Goal: Transaction & Acquisition: Book appointment/travel/reservation

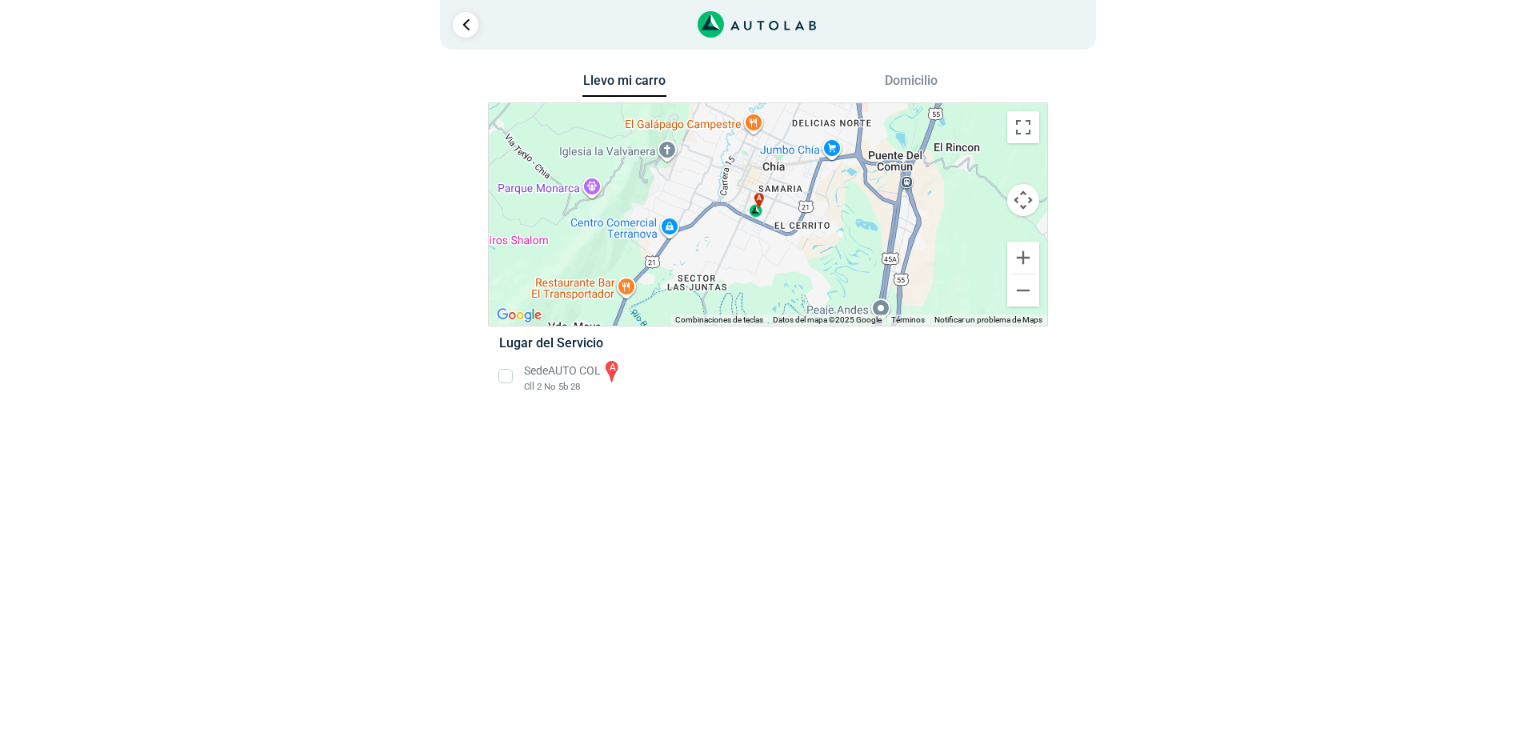
click at [506, 374] on li "Sede AUTO COL a Cll 2 No 5b 28" at bounding box center [767, 376] width 561 height 36
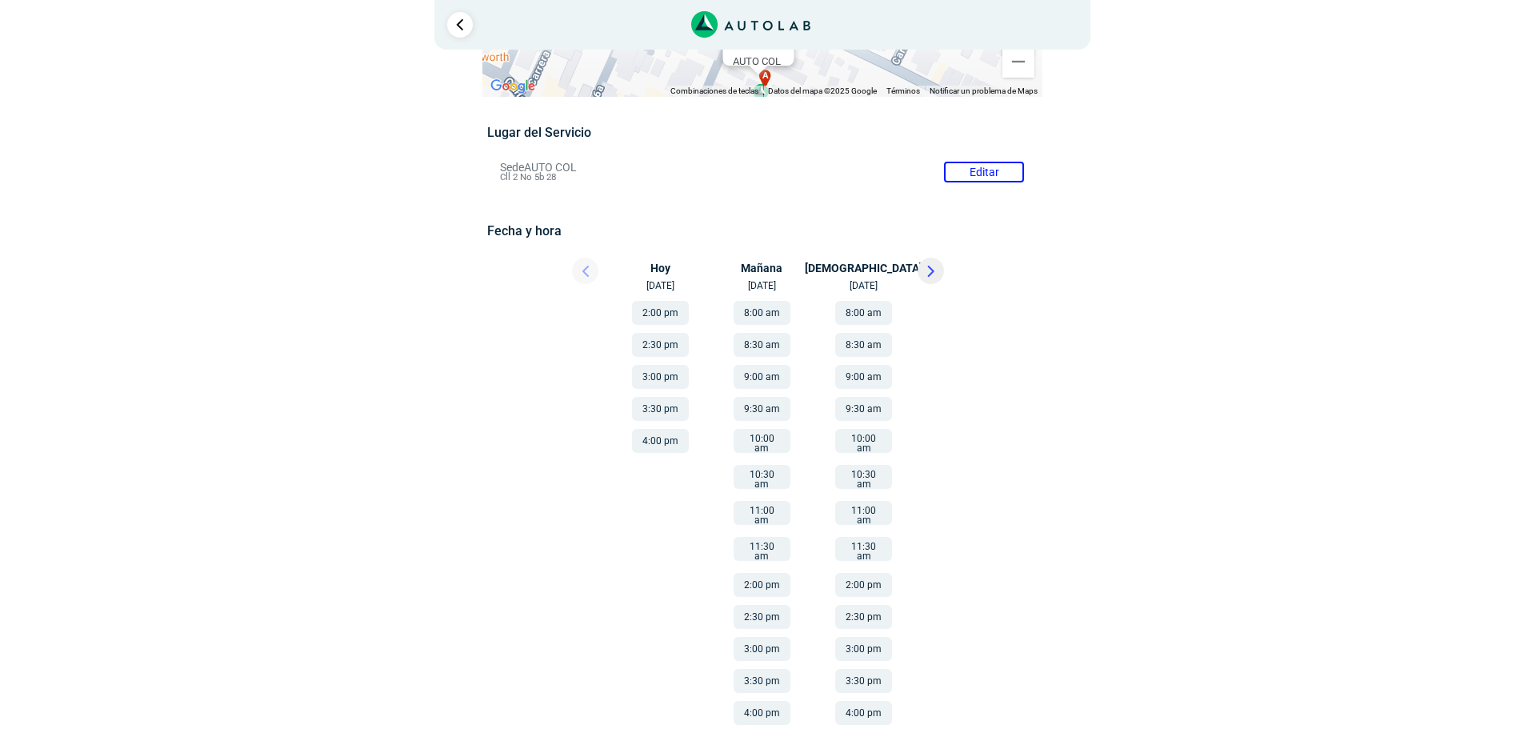
scroll to position [87, 0]
click at [933, 268] on icon at bounding box center [930, 270] width 5 height 10
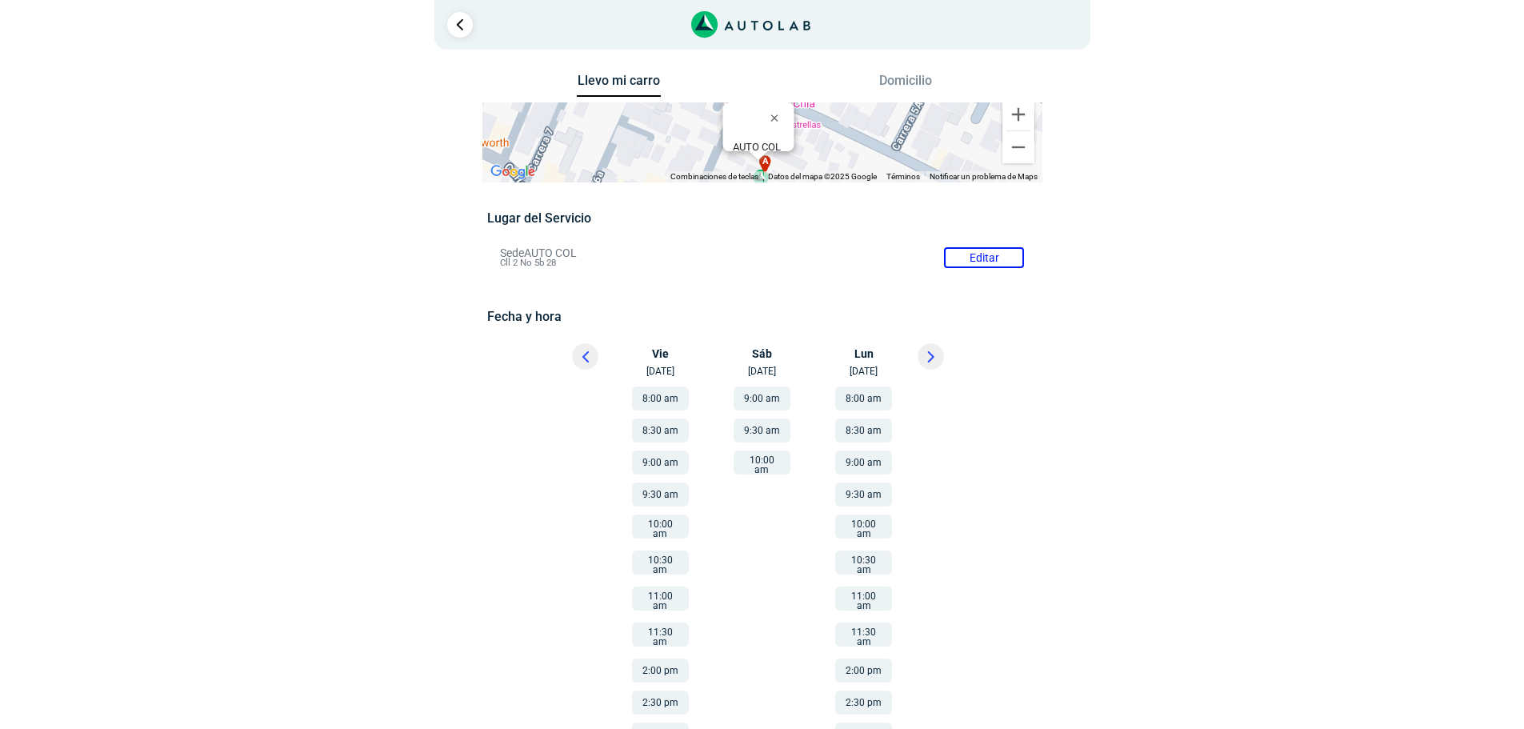
click at [654, 394] on button "8:00 am" at bounding box center [660, 398] width 57 height 24
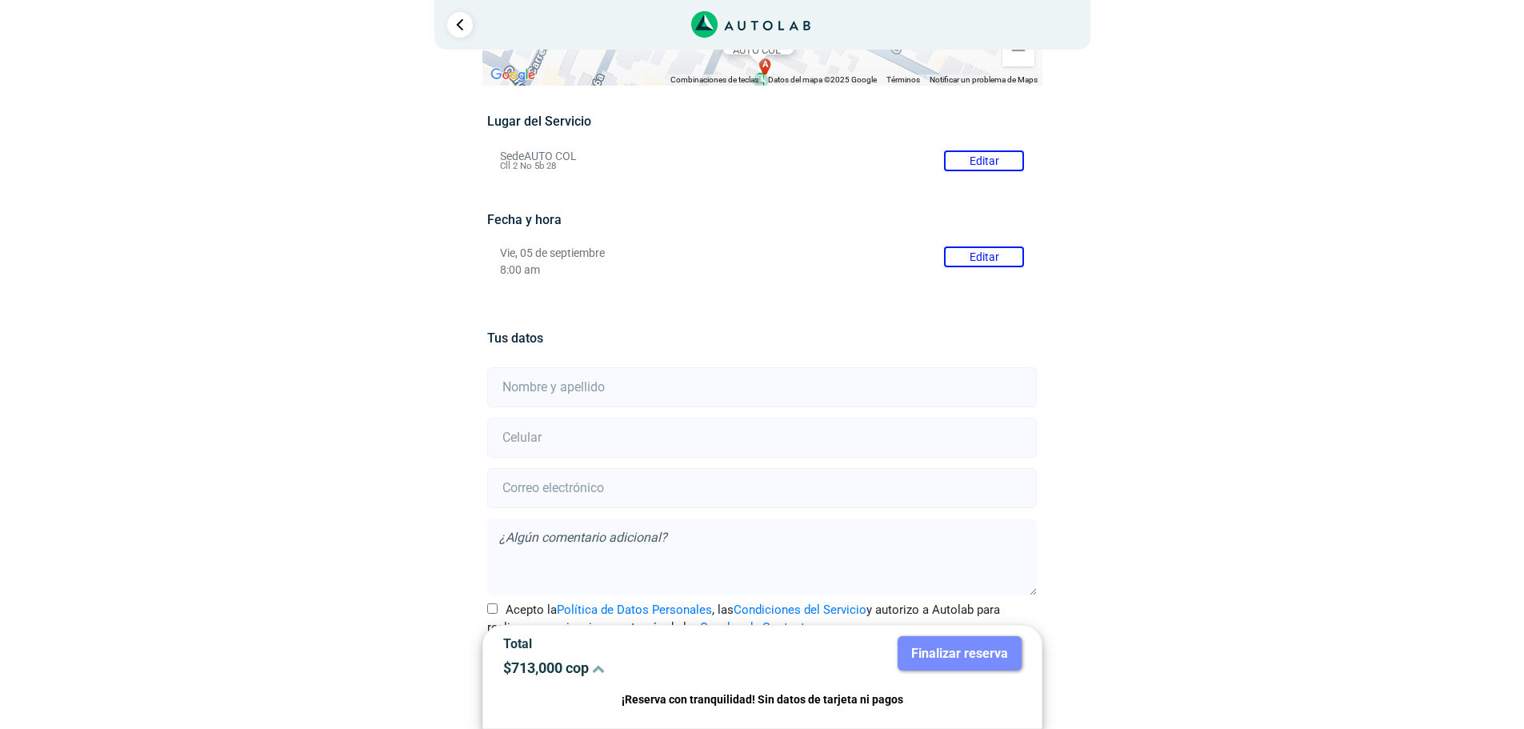
scroll to position [141, 0]
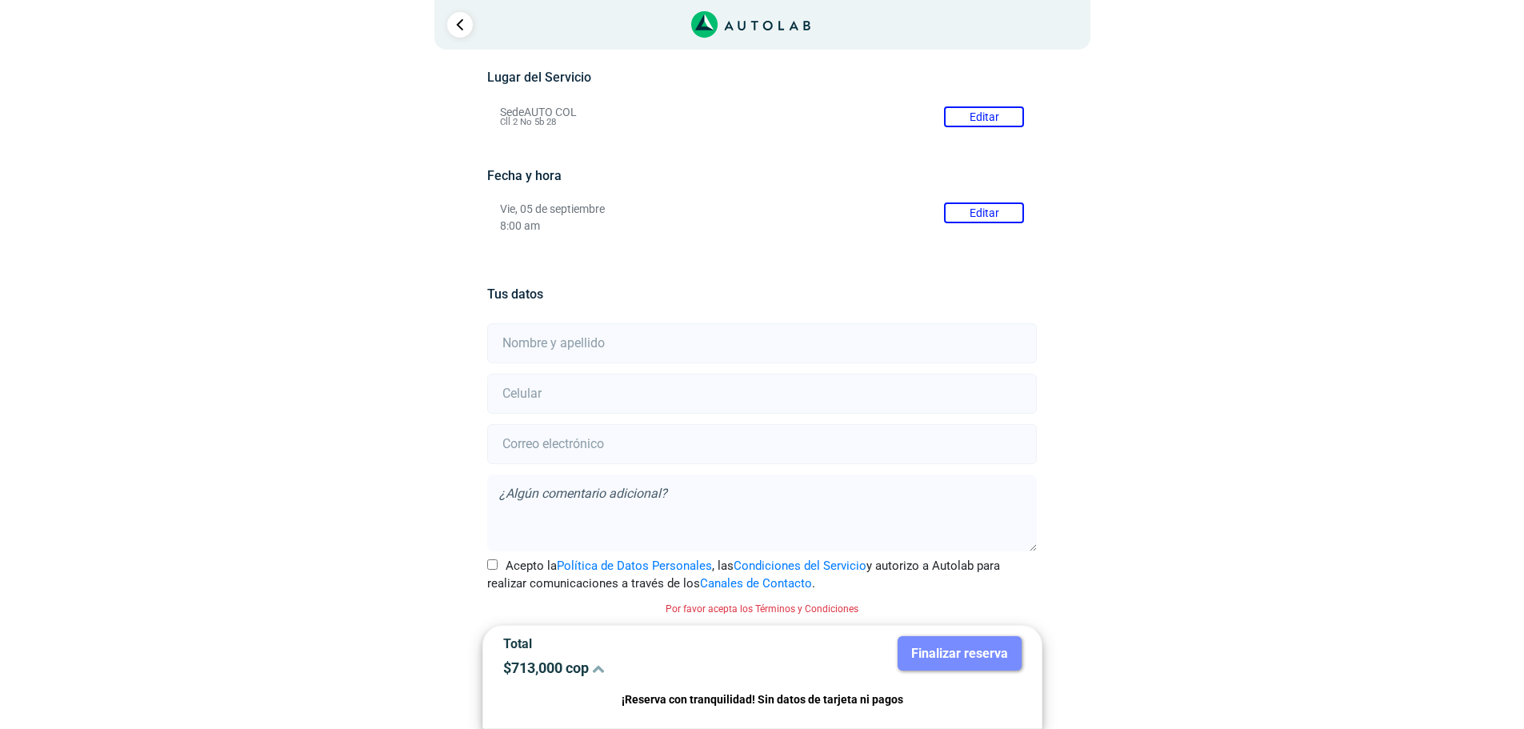
click at [666, 355] on input "text" at bounding box center [762, 343] width 550 height 40
type input "[PERSON_NAME]"
type input "3012002132"
type input "[EMAIL_ADDRESS][DOMAIN_NAME]"
click at [490, 561] on input "Acepto la Política de Datos Personales , las Condiciones del Servicio y autoriz…" at bounding box center [492, 564] width 10 height 10
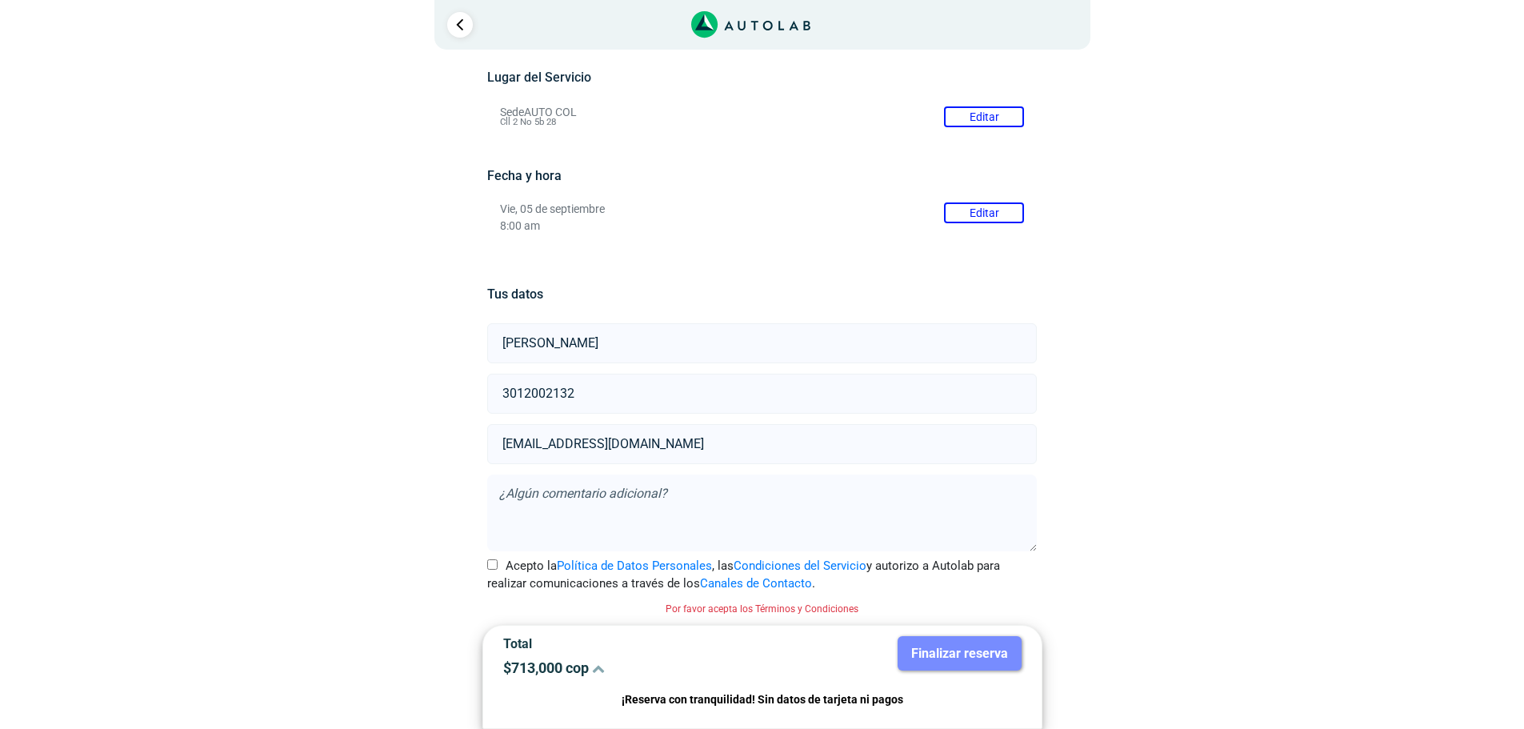
checkbox input "true"
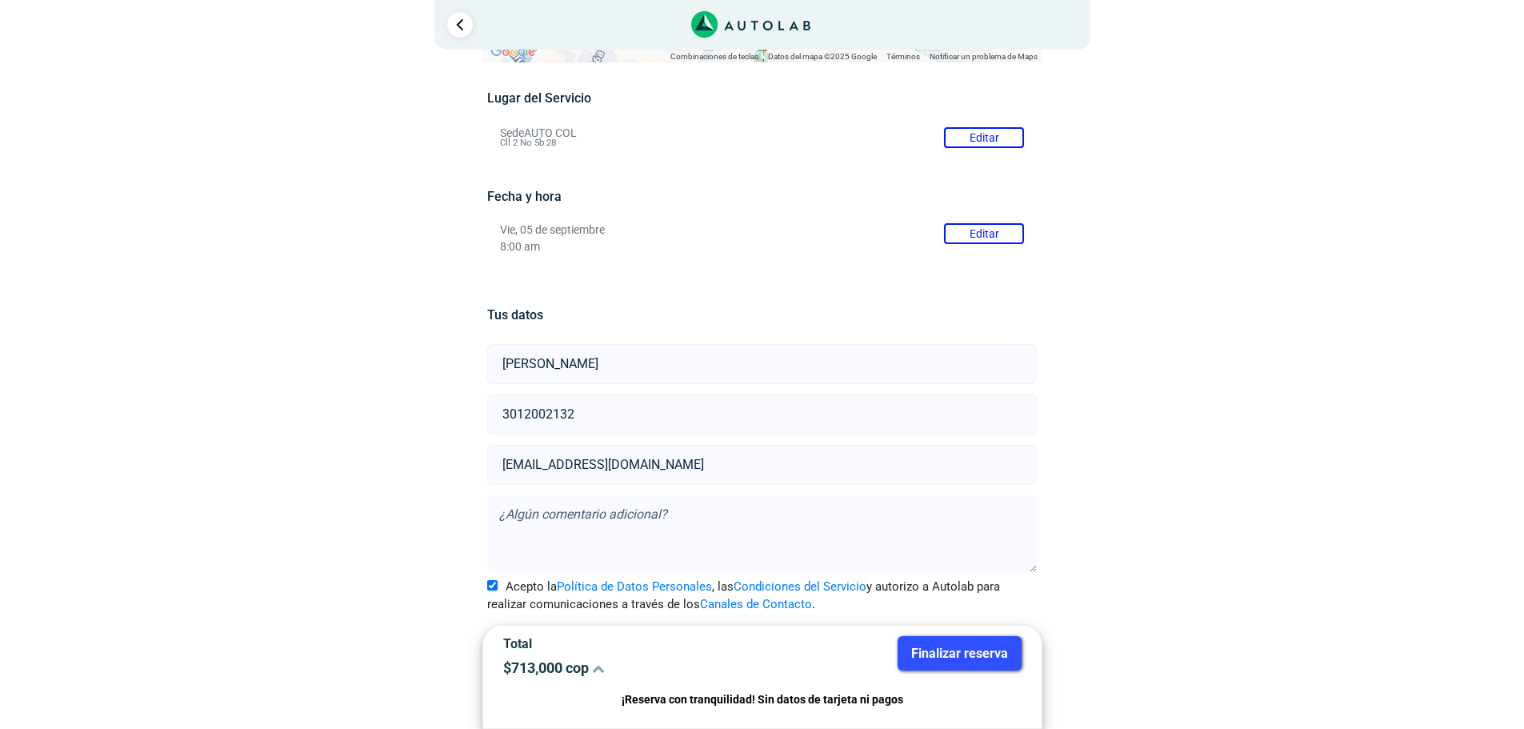
click at [976, 662] on button "Finalizar reserva" at bounding box center [960, 653] width 124 height 34
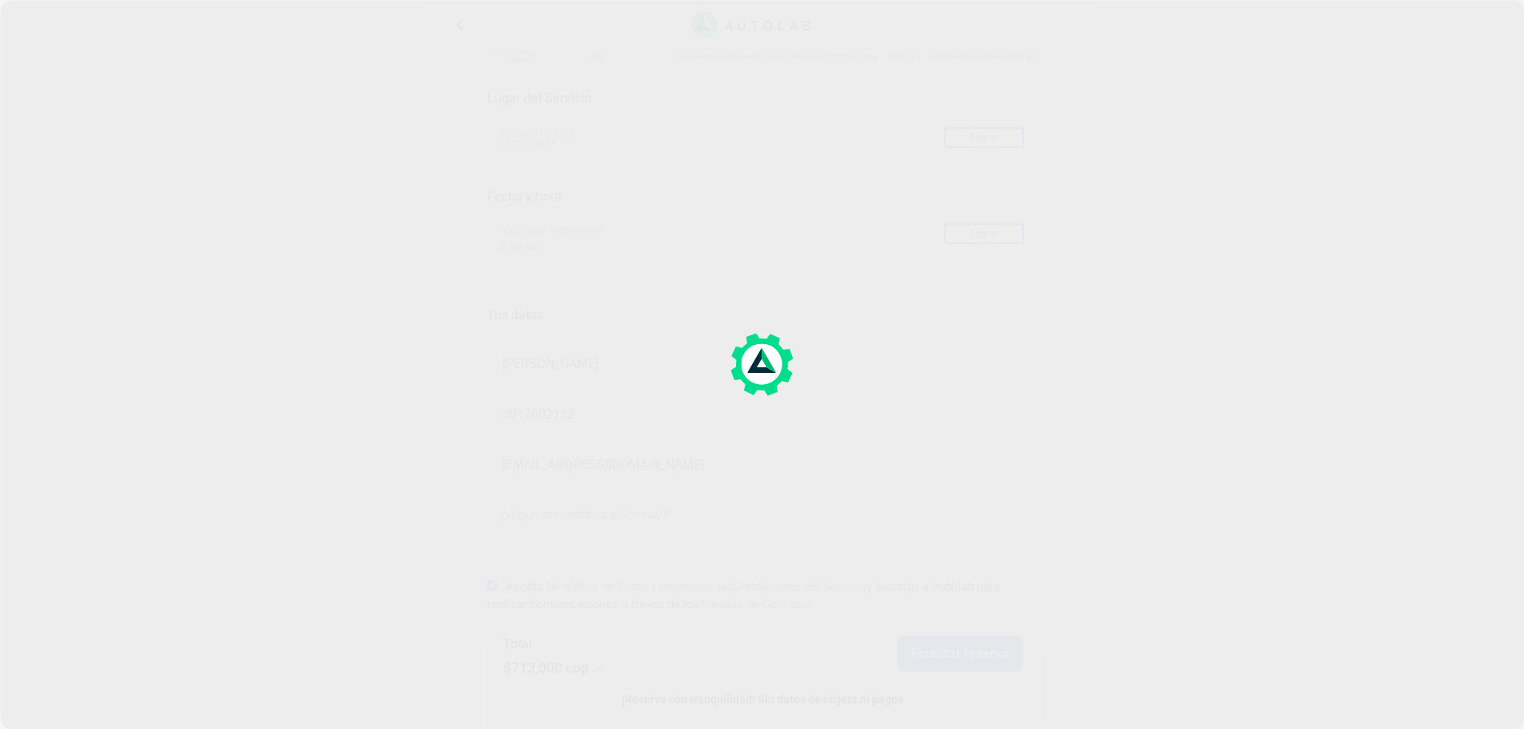
scroll to position [0, 0]
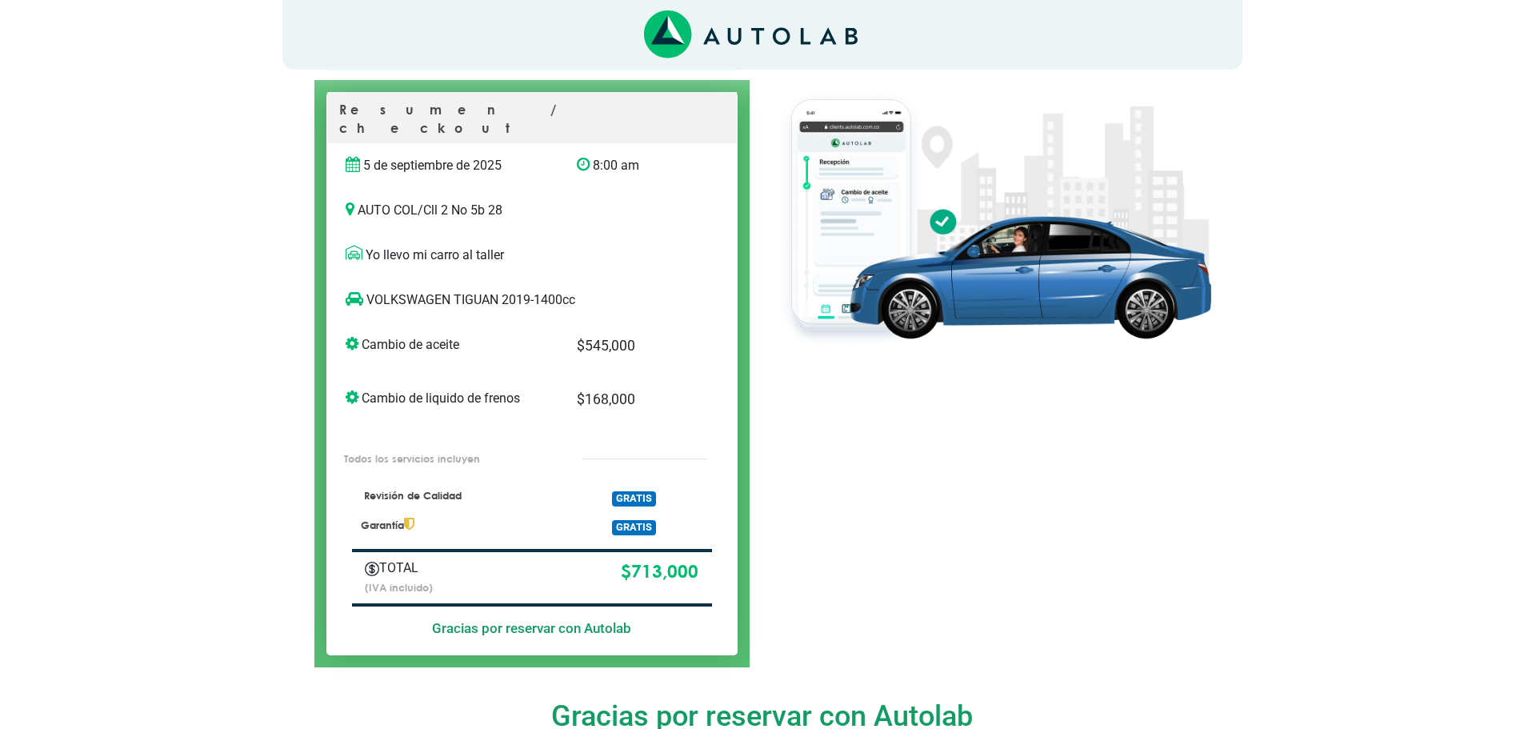
scroll to position [160, 0]
